Goal: Obtain resource: Obtain resource

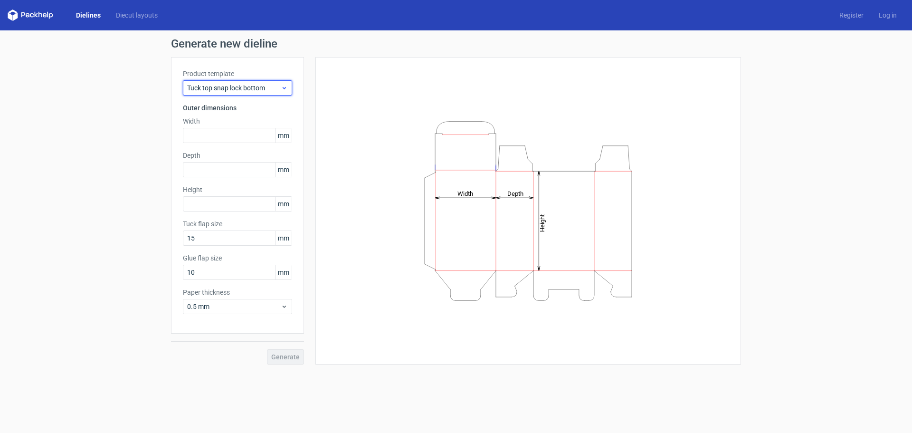
click at [283, 88] on use at bounding box center [284, 88] width 3 height 2
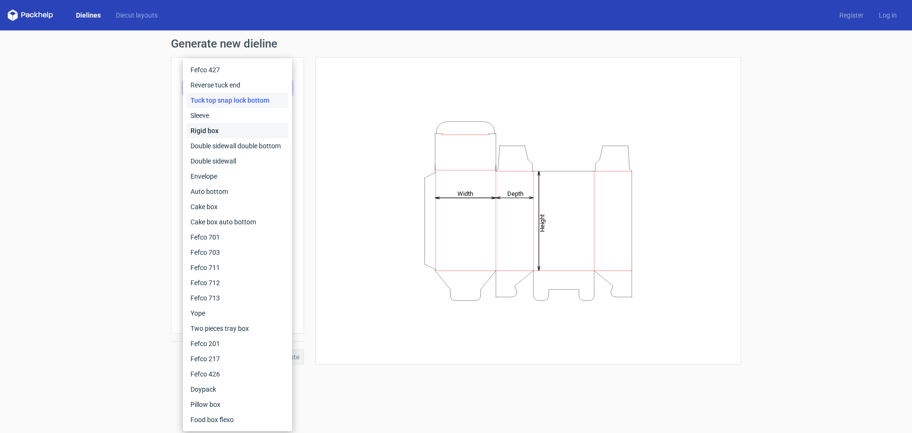
click at [220, 129] on div "Rigid box" at bounding box center [238, 130] width 102 height 15
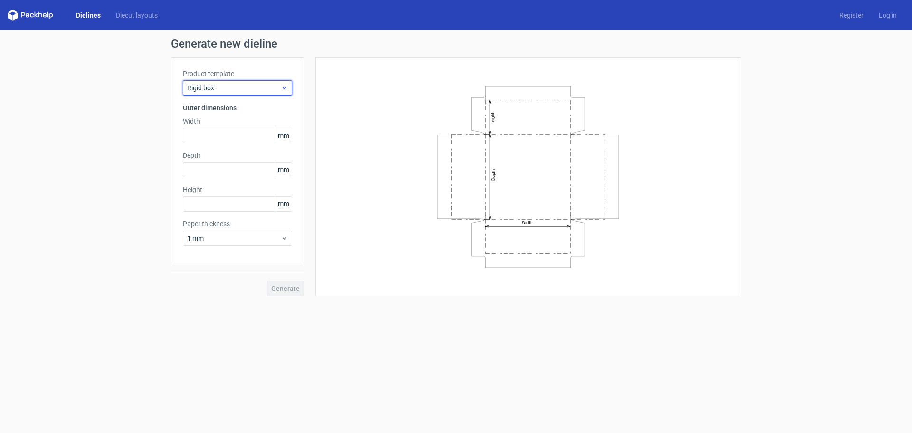
click at [286, 86] on icon at bounding box center [284, 88] width 7 height 8
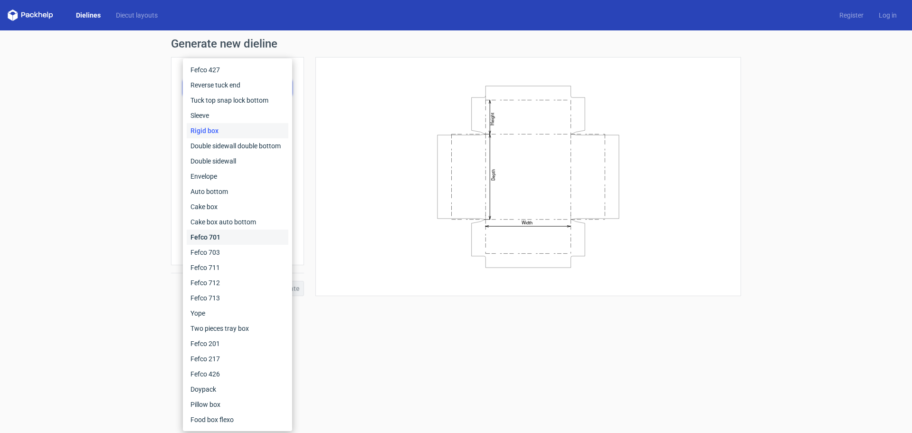
click at [226, 238] on div "Fefco 701" at bounding box center [238, 237] width 102 height 15
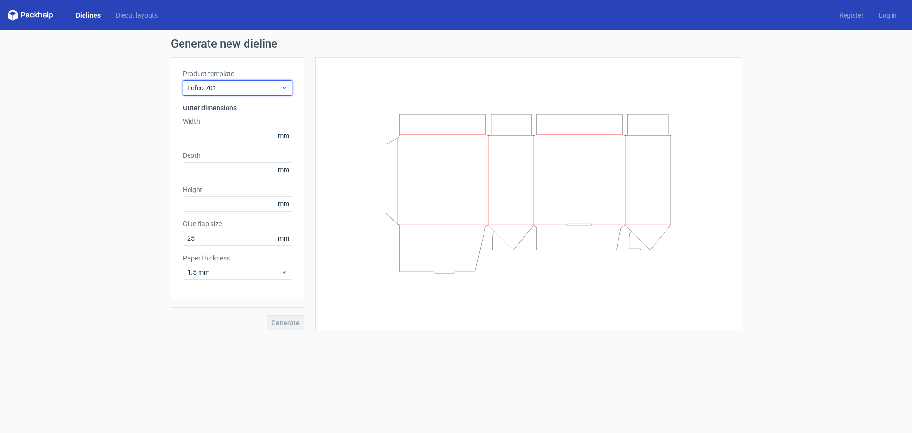
click at [284, 91] on icon at bounding box center [284, 88] width 7 height 8
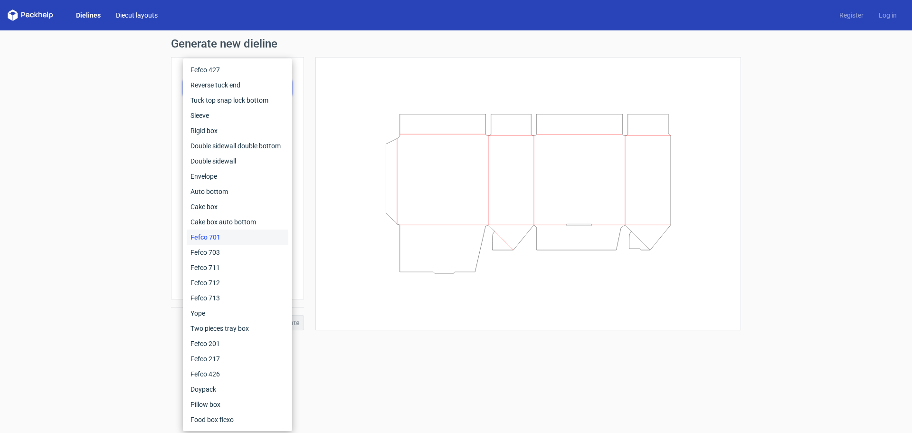
click at [130, 14] on link "Diecut layouts" at bounding box center [136, 15] width 57 height 10
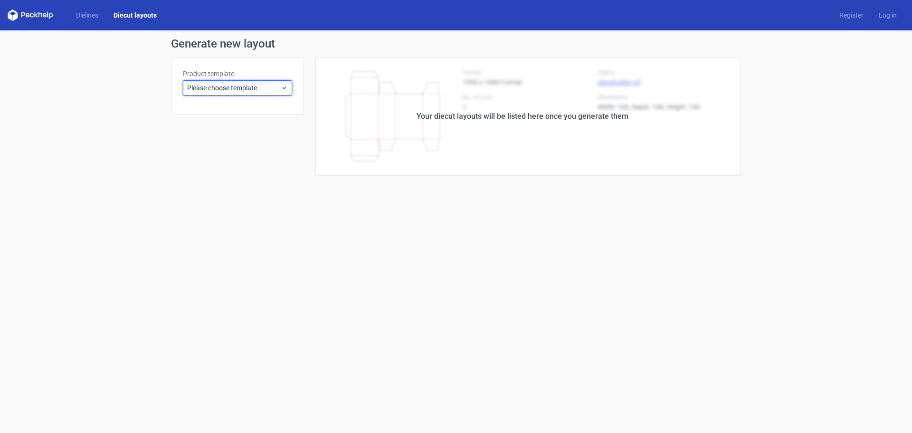
click at [287, 86] on icon at bounding box center [284, 88] width 7 height 8
